Goal: Task Accomplishment & Management: Manage account settings

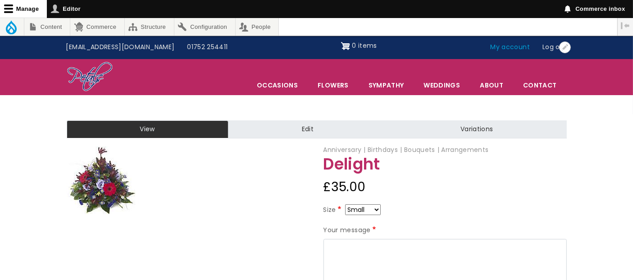
click at [500, 44] on link "My account" at bounding box center [510, 47] width 52 height 17
click at [500, 43] on link "My account" at bounding box center [510, 47] width 52 height 17
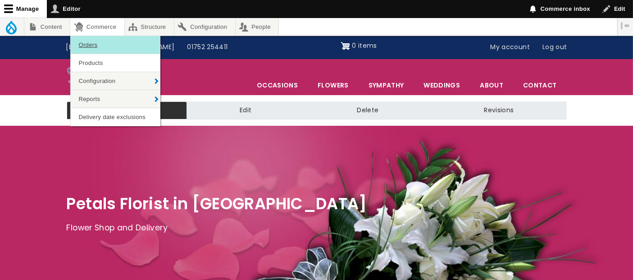
click at [99, 44] on link "Orders" at bounding box center [115, 45] width 89 height 18
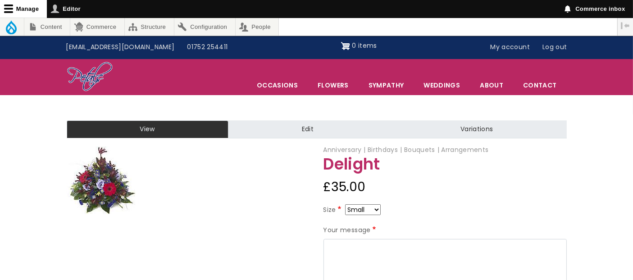
click at [120, 184] on img at bounding box center [103, 180] width 72 height 68
